Goal: Task Accomplishment & Management: Manage account settings

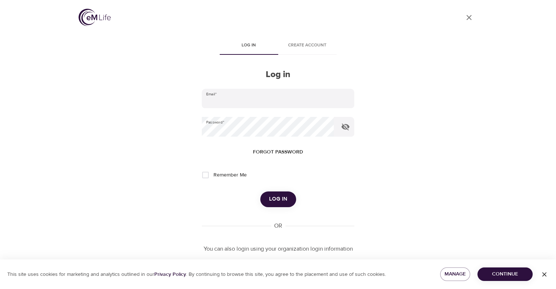
type input "[PERSON_NAME][EMAIL_ADDRESS][PERSON_NAME][DOMAIN_NAME]"
click at [289, 201] on button "Log in" at bounding box center [278, 198] width 36 height 15
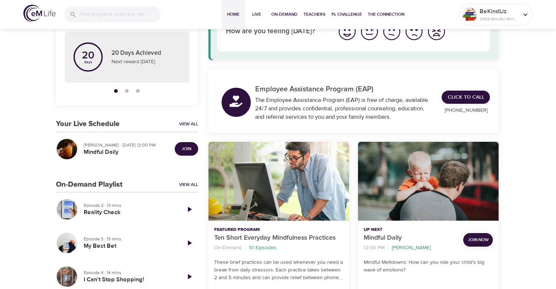
scroll to position [73, 0]
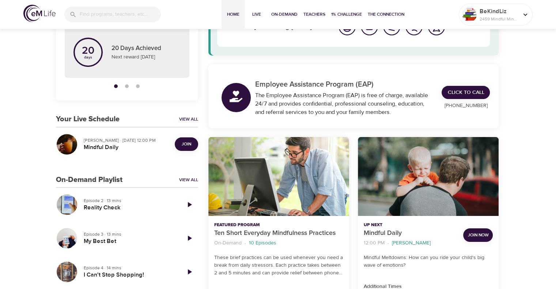
click at [186, 146] on span "Join" at bounding box center [186, 144] width 9 height 8
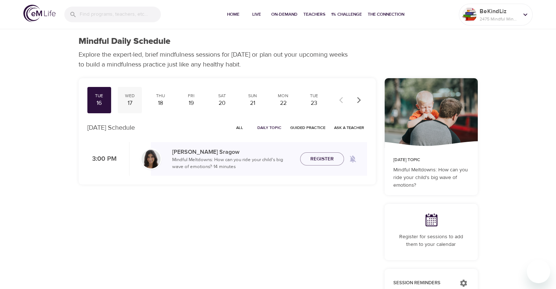
click at [132, 98] on div "Wed" at bounding box center [130, 96] width 18 height 6
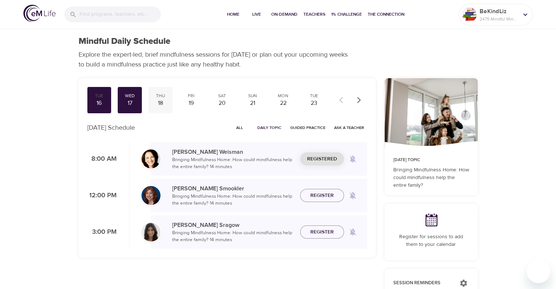
click at [159, 99] on div "18" at bounding box center [160, 103] width 18 height 8
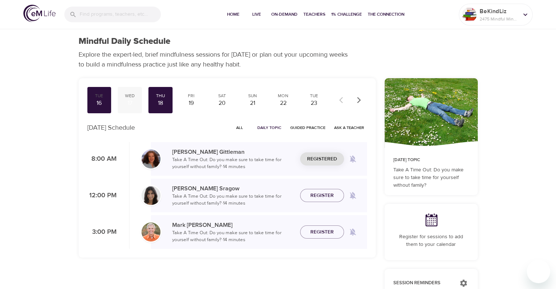
click at [134, 98] on div "Wed" at bounding box center [130, 96] width 18 height 6
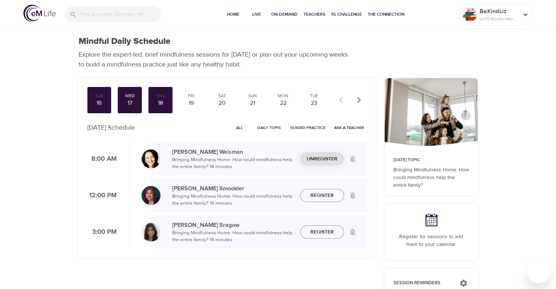
drag, startPoint x: 311, startPoint y: 156, endPoint x: 333, endPoint y: 155, distance: 21.9
click at [311, 156] on span "Unregister" at bounding box center [322, 159] width 31 height 9
click at [157, 103] on div "18" at bounding box center [160, 103] width 18 height 8
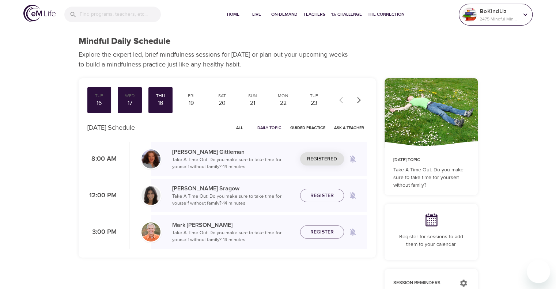
click at [484, 17] on p "2475 Mindful Minutes" at bounding box center [498, 19] width 39 height 7
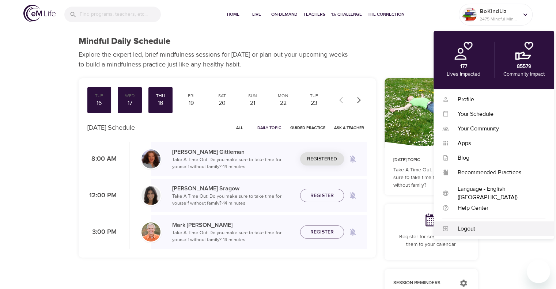
click at [494, 231] on div "Logout" at bounding box center [497, 229] width 96 height 8
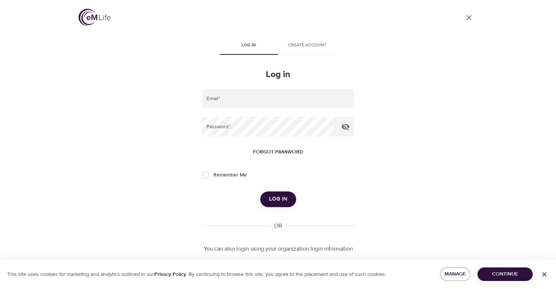
type input "[PERSON_NAME][EMAIL_ADDRESS][PERSON_NAME][DOMAIN_NAME]"
